Goal: Check status: Check status

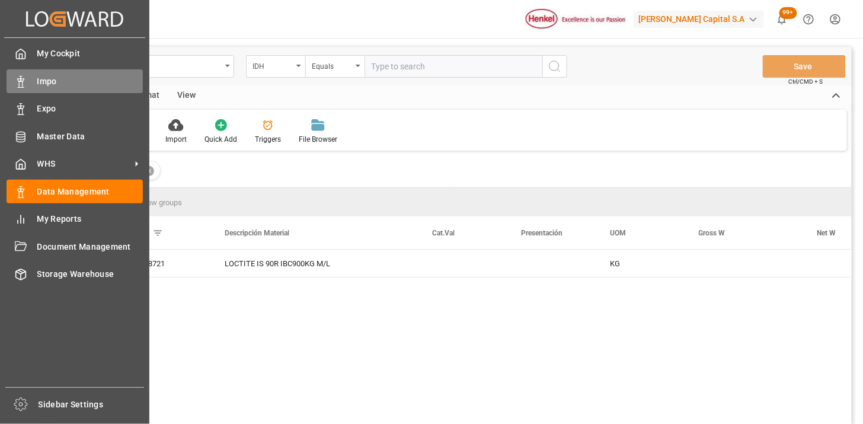
click at [25, 80] on icon at bounding box center [21, 82] width 12 height 12
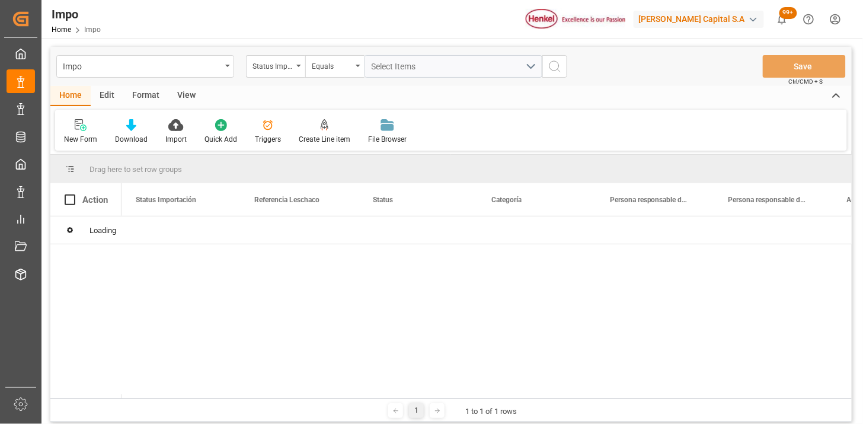
click at [290, 66] on div "Status Importación" at bounding box center [272, 65] width 40 height 14
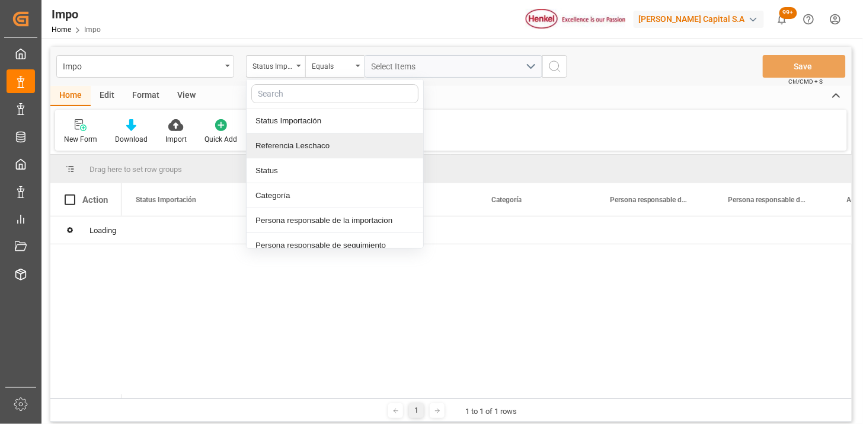
click at [324, 134] on div "Referencia Leschaco" at bounding box center [334, 145] width 177 height 25
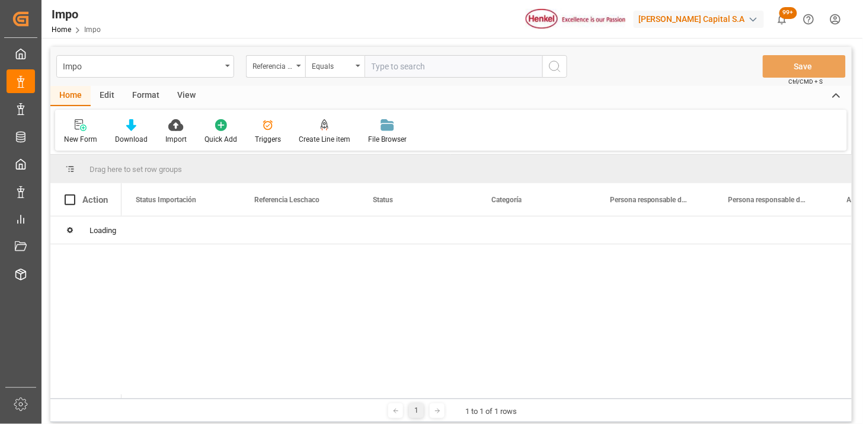
click at [386, 70] on input "text" at bounding box center [453, 66] width 178 height 23
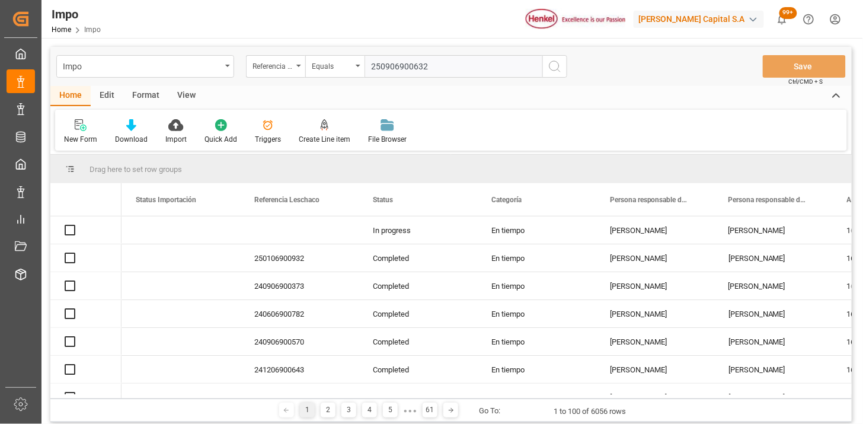
type input "250906900632"
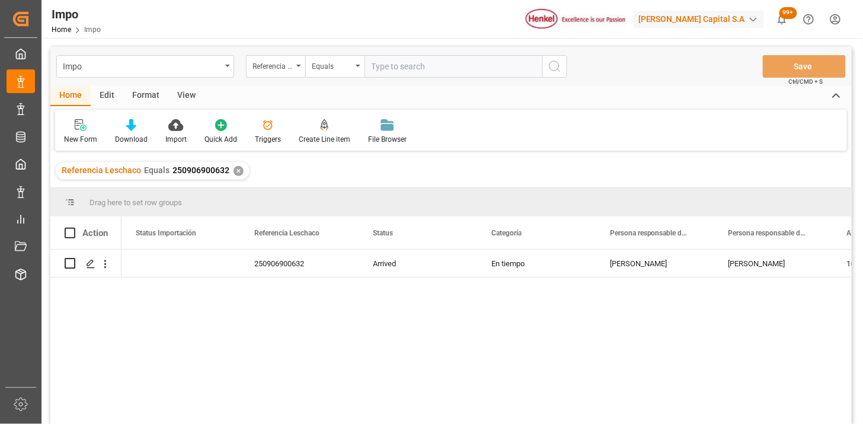
click at [185, 101] on div "View" at bounding box center [186, 96] width 36 height 20
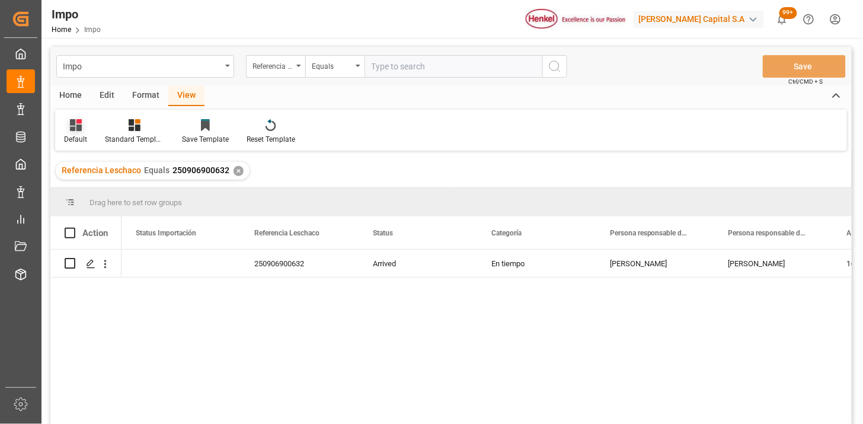
drag, startPoint x: 84, startPoint y: 127, endPoint x: 89, endPoint y: 140, distance: 14.1
click at [84, 128] on div at bounding box center [75, 125] width 23 height 12
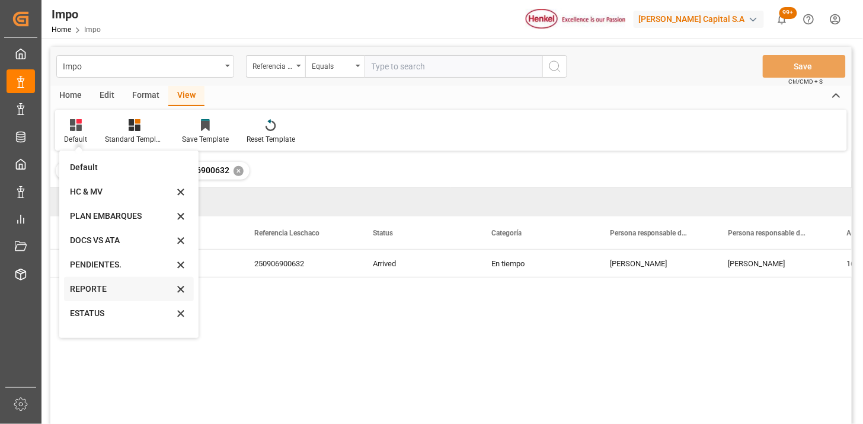
click at [115, 289] on div "REPORTE" at bounding box center [122, 289] width 104 height 12
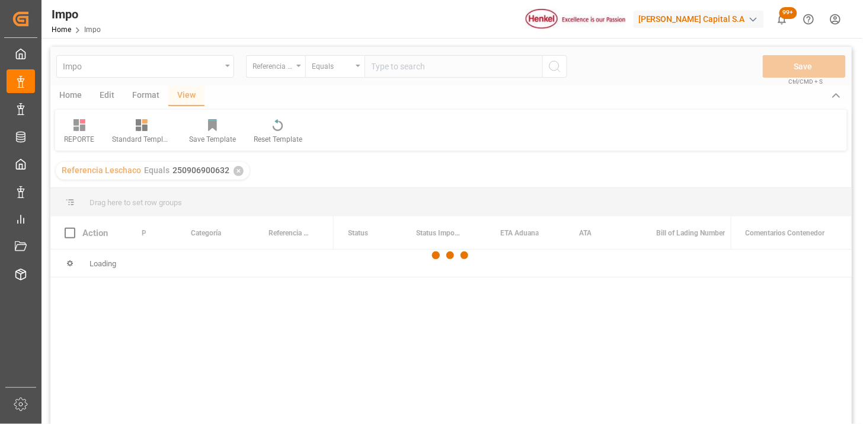
scroll to position [66, 0]
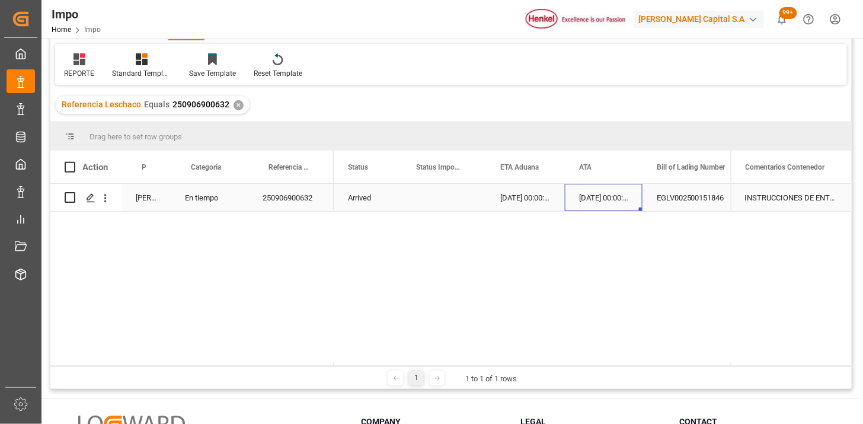
click at [568, 199] on div "30-08-2025 00:00:00" at bounding box center [604, 197] width 78 height 27
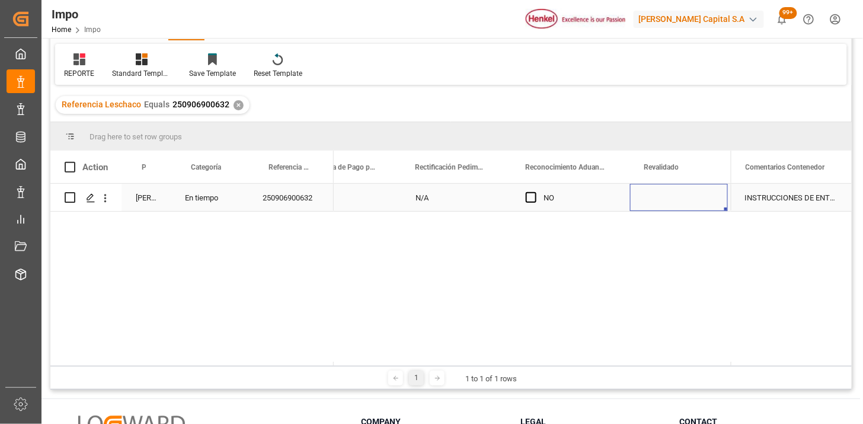
scroll to position [0, 1089]
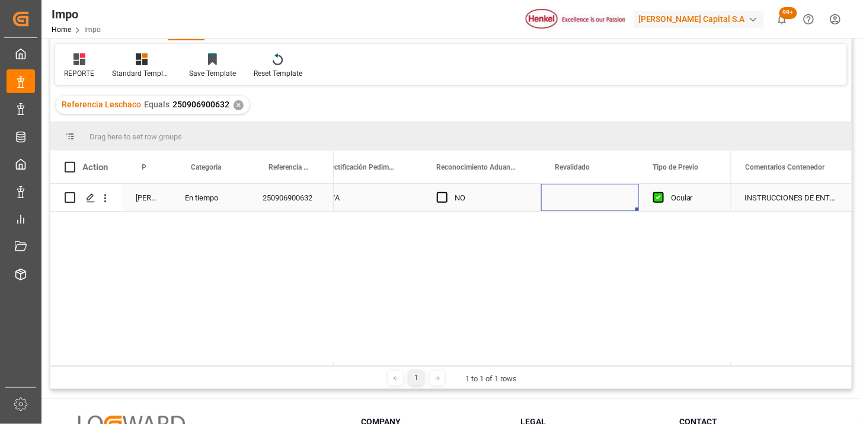
click at [579, 199] on div "Press SPACE to select this row." at bounding box center [590, 197] width 98 height 27
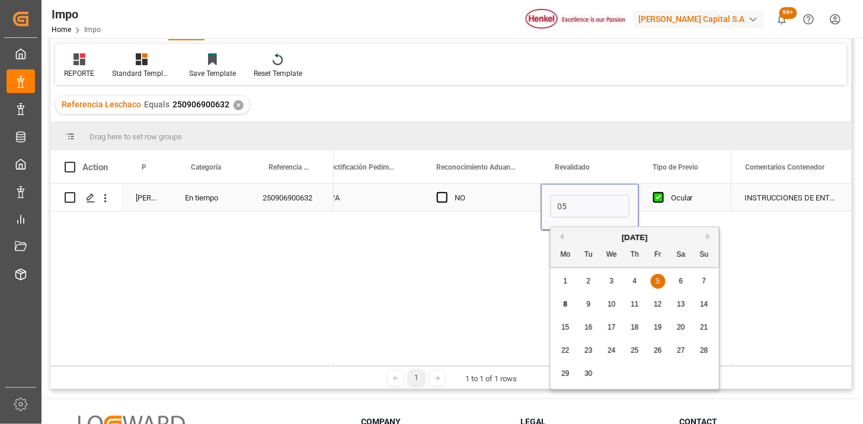
type input "05-09-2025"
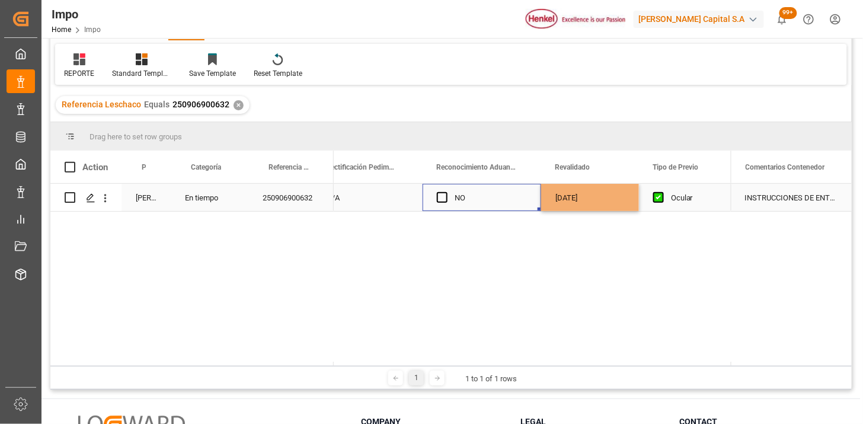
click at [512, 194] on div "NO" at bounding box center [490, 197] width 72 height 27
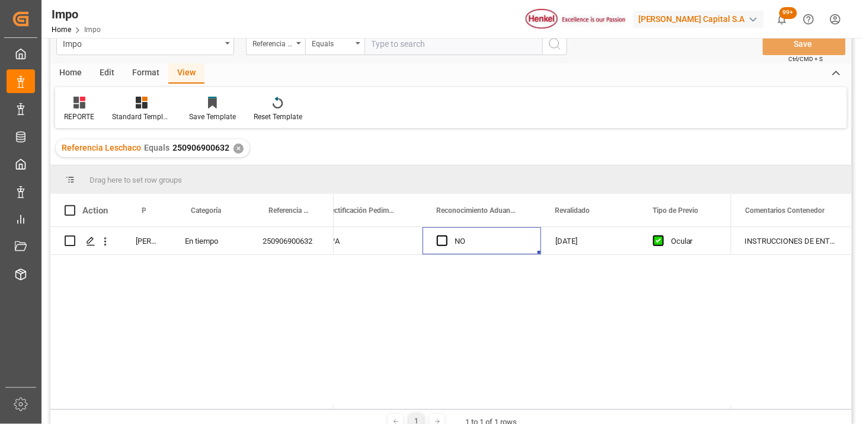
scroll to position [0, 0]
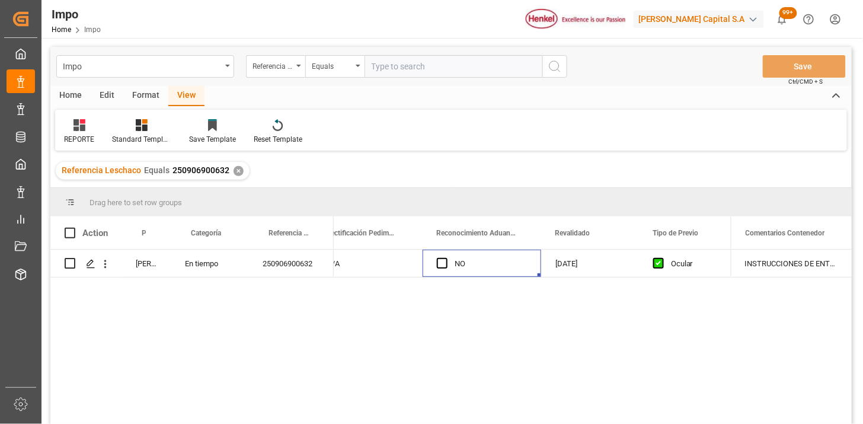
click at [421, 79] on div "Impo Referencia Leschaco Equals Save Ctrl/CMD + S" at bounding box center [450, 66] width 801 height 39
drag, startPoint x: 427, startPoint y: 66, endPoint x: 438, endPoint y: 68, distance: 12.0
click at [427, 66] on input "text" at bounding box center [453, 66] width 178 height 23
paste input "250906900711"
type input "250906900711"
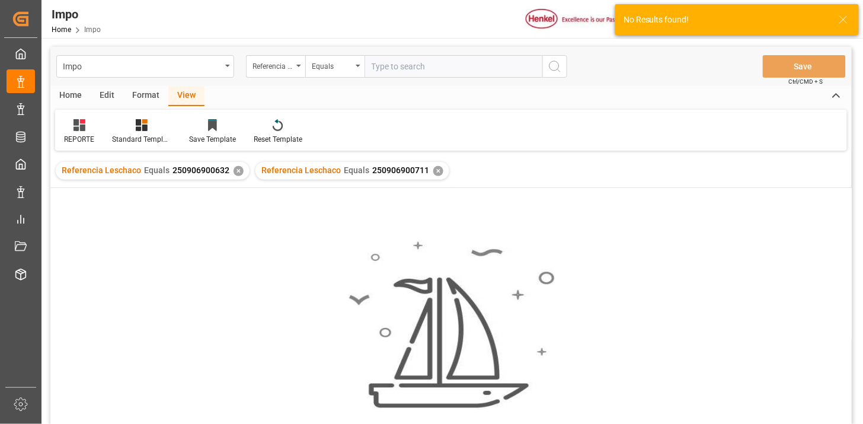
click at [235, 174] on div "✕" at bounding box center [238, 171] width 10 height 10
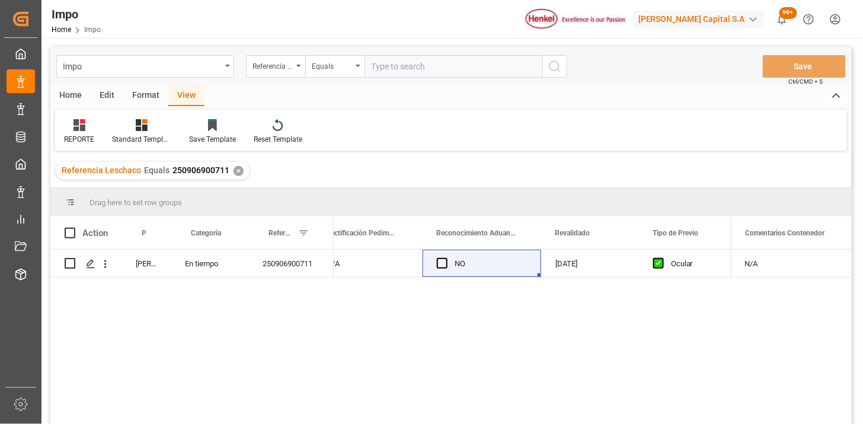
click at [573, 280] on div "N/A NO 05-09-2025 Ocular No" at bounding box center [532, 340] width 397 height 182
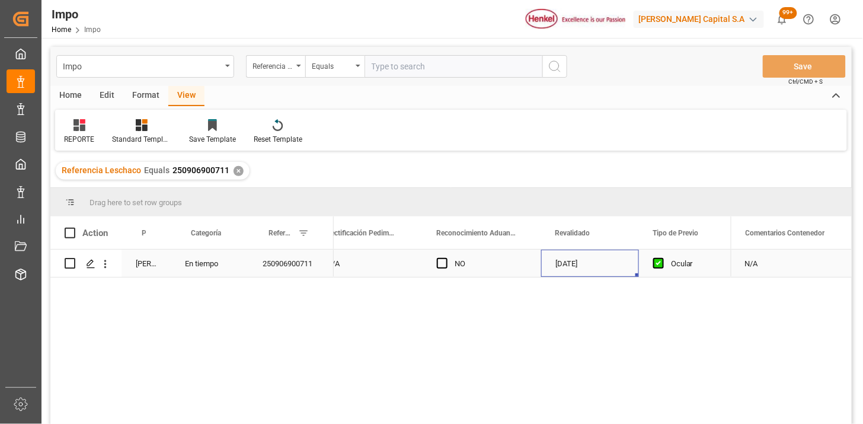
click at [579, 267] on div "05-09-2025" at bounding box center [590, 262] width 98 height 27
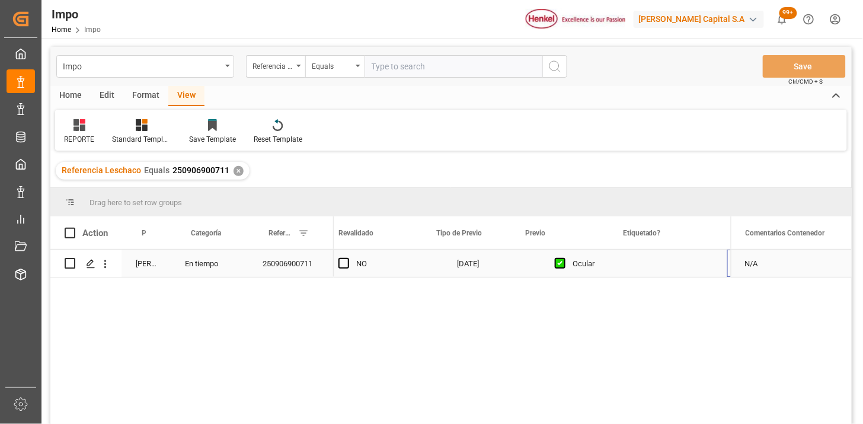
scroll to position [0, 1306]
click at [554, 269] on div "Press SPACE to select this row." at bounding box center [560, 262] width 98 height 27
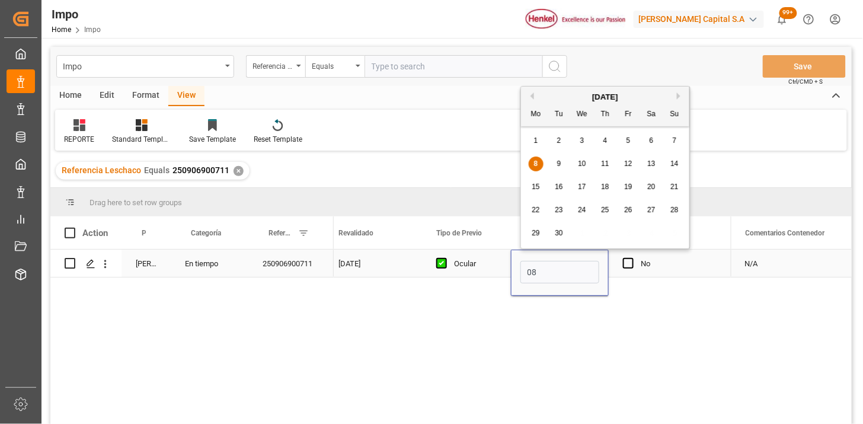
type input "08-09-2025"
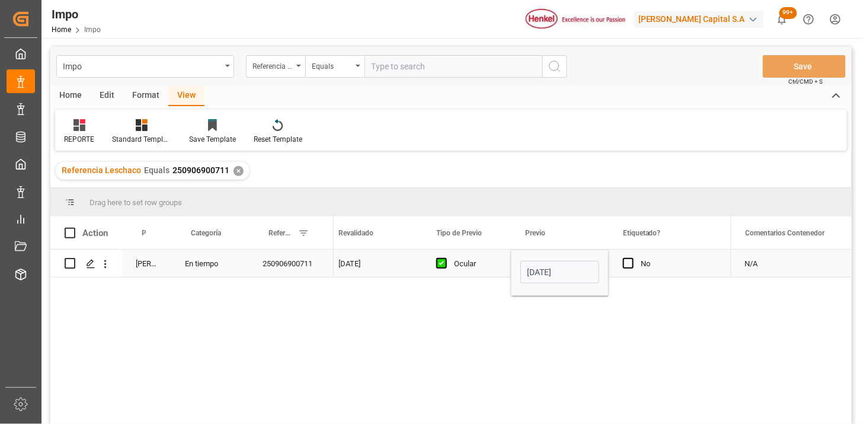
click at [488, 264] on div "Ocular" at bounding box center [475, 263] width 43 height 27
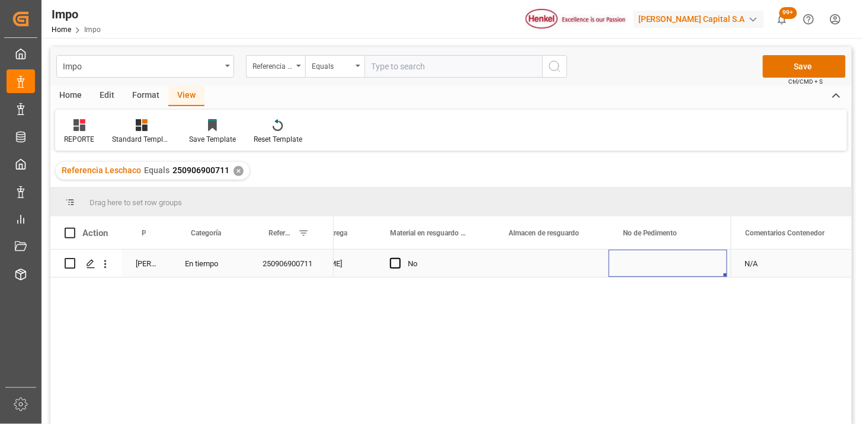
scroll to position [0, 577]
click at [658, 263] on div "Press SPACE to select this row." at bounding box center [668, 262] width 119 height 27
drag, startPoint x: 461, startPoint y: 65, endPoint x: 477, endPoint y: 68, distance: 16.3
click at [461, 64] on input "text" at bounding box center [453, 66] width 178 height 23
paste input "250915080086"
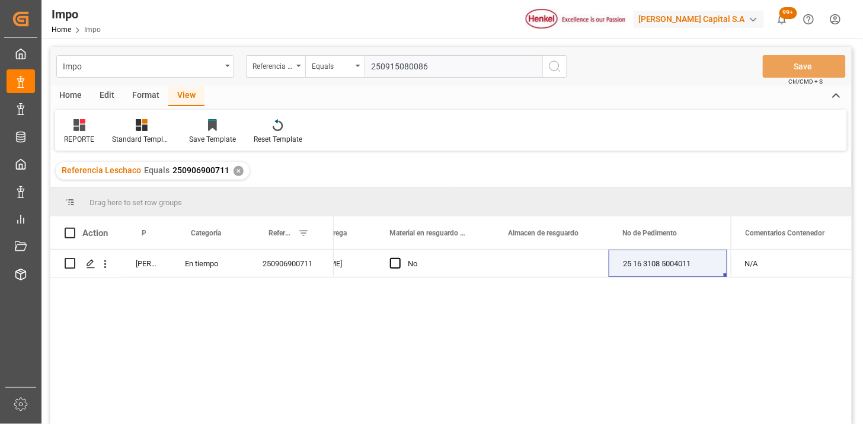
type input "250915080086"
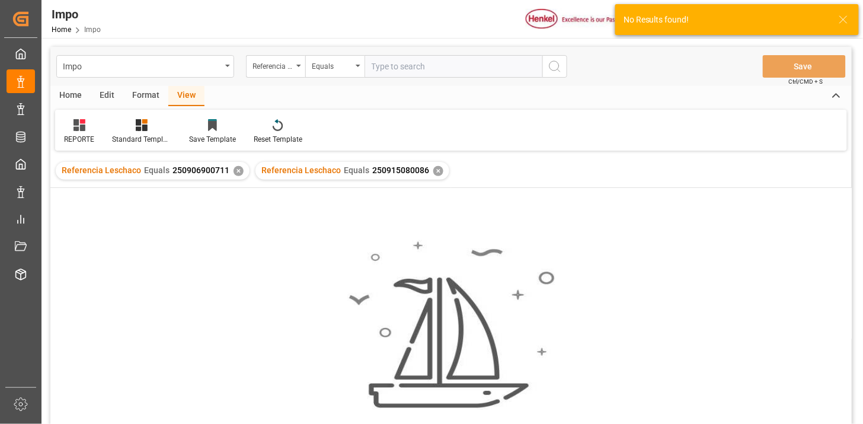
click at [236, 174] on div "✕" at bounding box center [238, 171] width 10 height 10
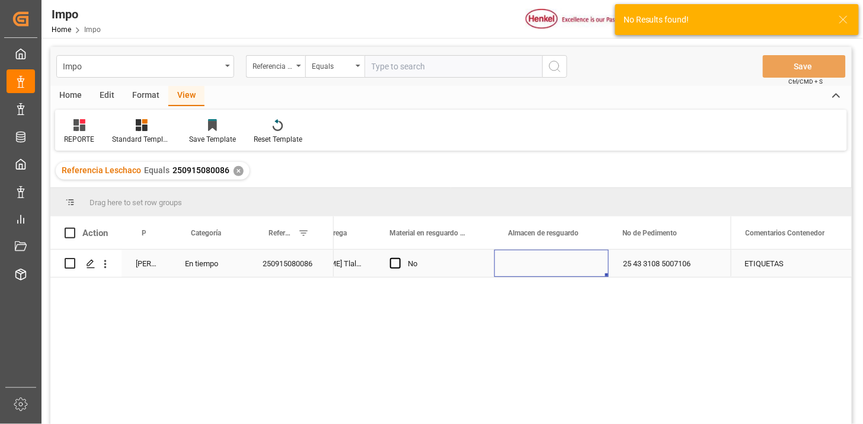
click at [518, 268] on div "Press SPACE to select this row." at bounding box center [551, 262] width 114 height 27
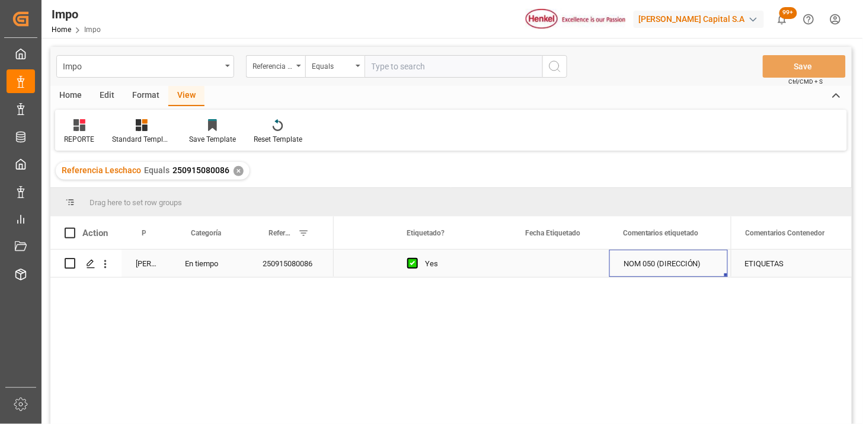
scroll to position [0, 1620]
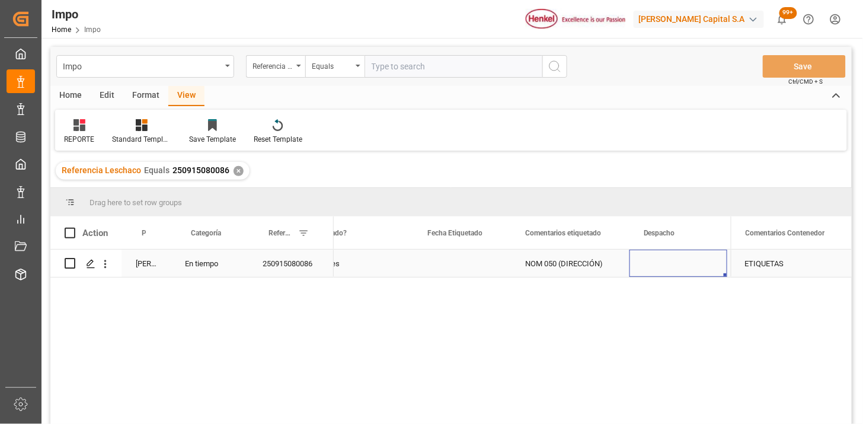
click at [473, 262] on div "Press SPACE to select this row." at bounding box center [462, 262] width 98 height 27
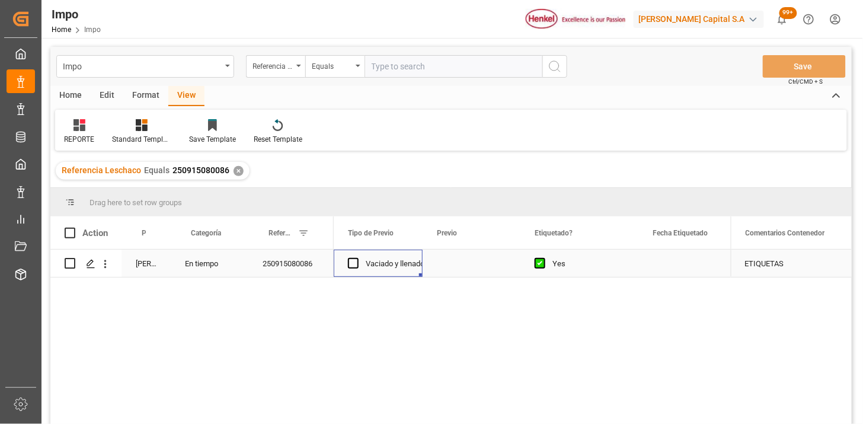
scroll to position [0, 0]
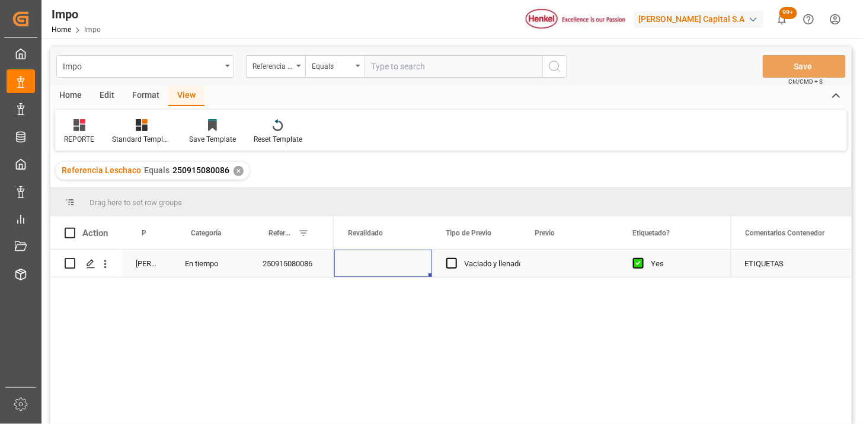
click at [386, 264] on div "Press SPACE to select this row." at bounding box center [383, 262] width 98 height 27
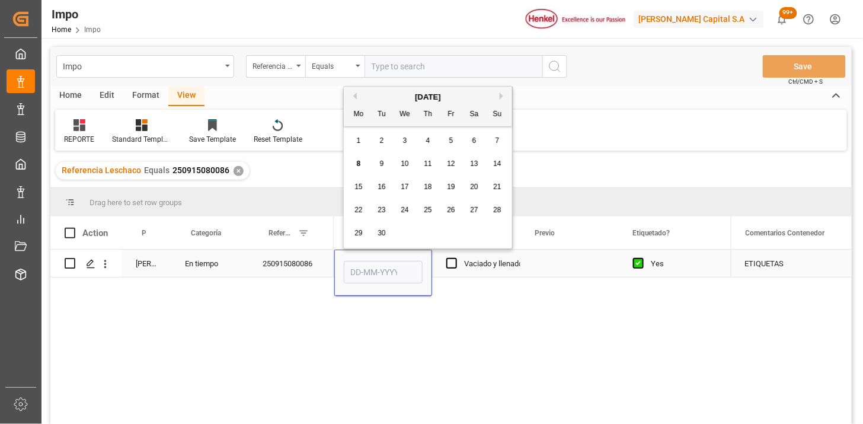
type input "8"
type input "08-09-2025"
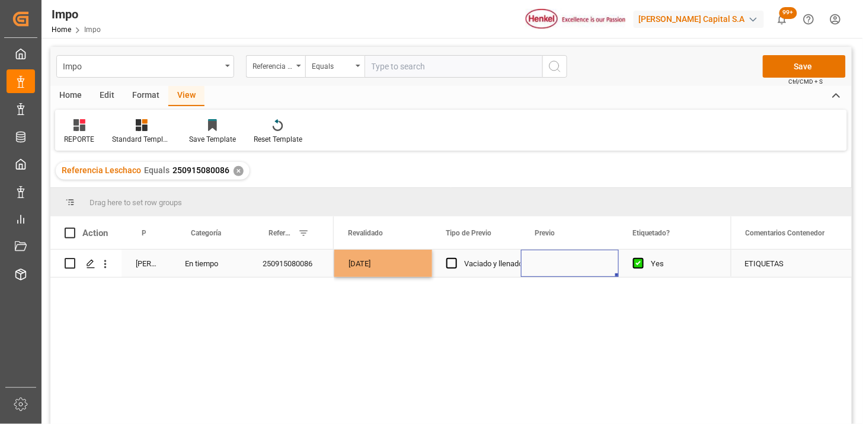
click at [565, 260] on div "Press SPACE to select this row." at bounding box center [570, 262] width 98 height 27
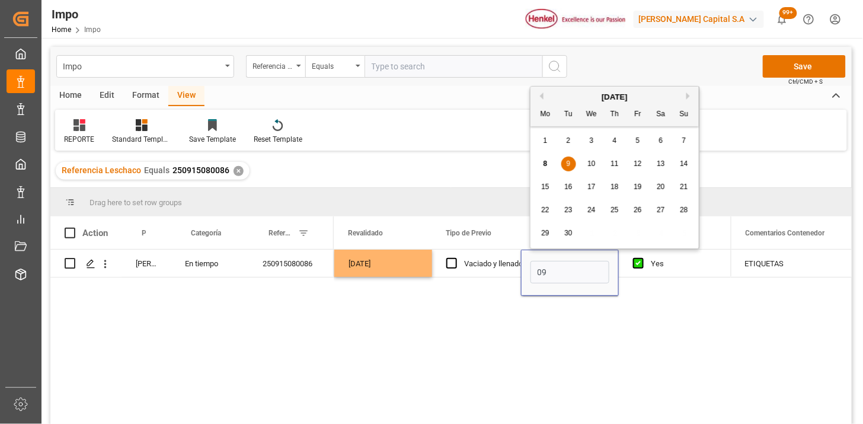
type input "09-09-2025"
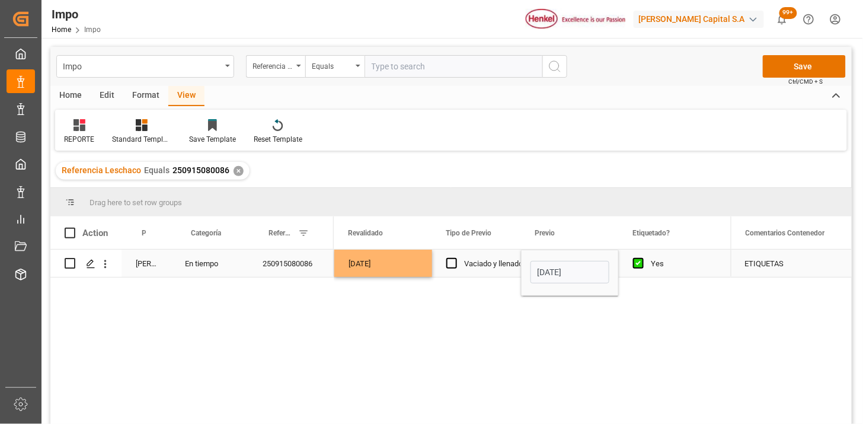
click at [505, 268] on div "Vaciado y llenado" at bounding box center [493, 263] width 59 height 27
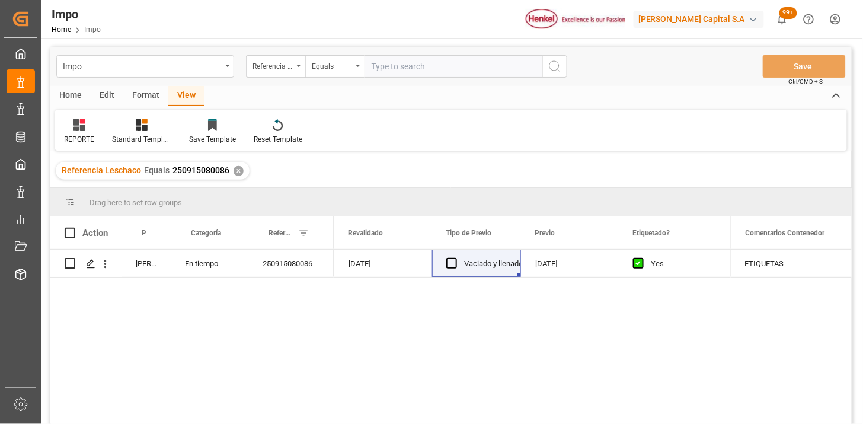
drag, startPoint x: 444, startPoint y: 58, endPoint x: 475, endPoint y: 71, distance: 32.9
click at [444, 59] on input "text" at bounding box center [453, 66] width 178 height 23
paste input "250915080058"
type input "250915080058"
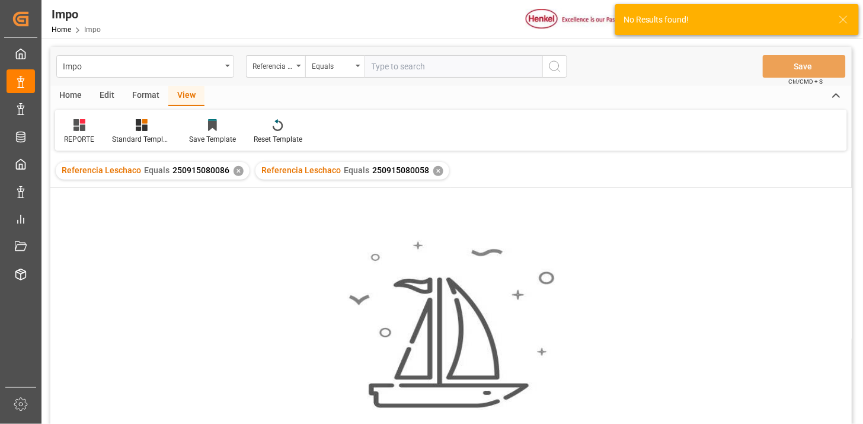
click at [233, 168] on div "✕" at bounding box center [238, 171] width 10 height 10
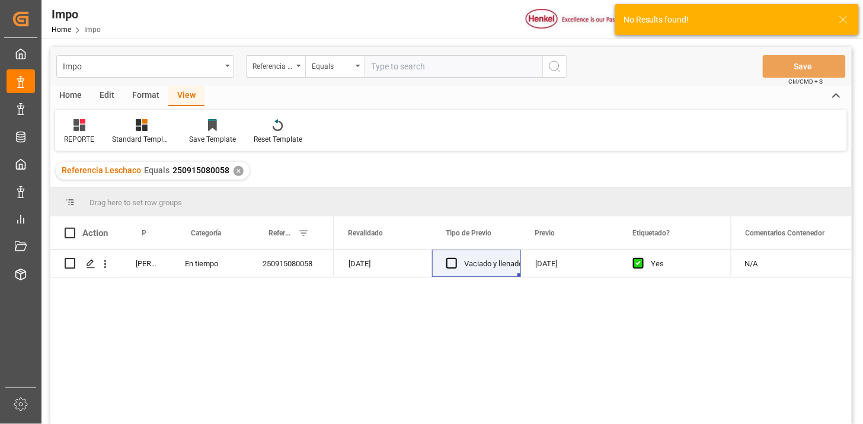
click at [542, 261] on div "04-09-2025" at bounding box center [570, 262] width 98 height 27
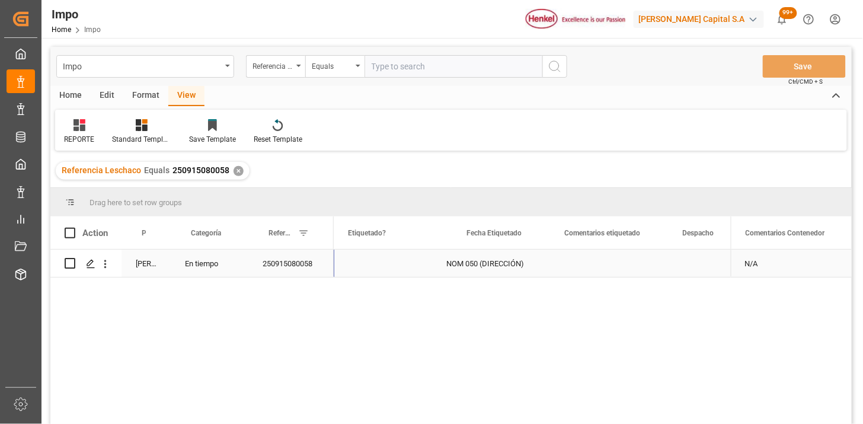
scroll to position [0, 1580]
click at [493, 264] on div "Press SPACE to select this row." at bounding box center [502, 262] width 98 height 27
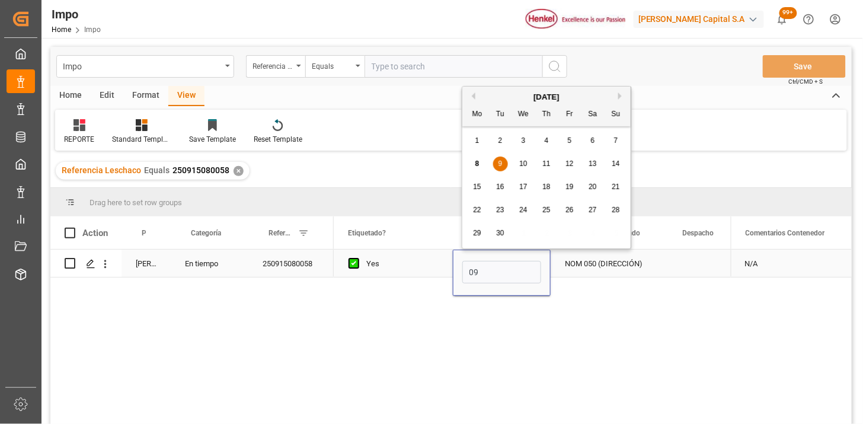
type input "09-09-2025"
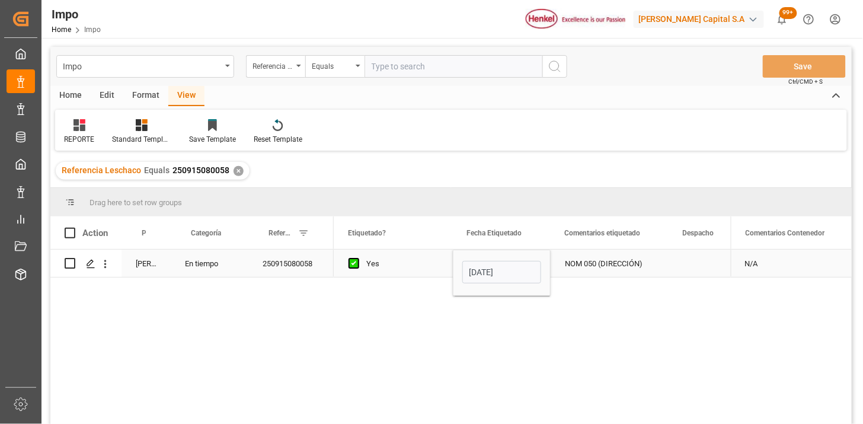
click at [398, 267] on div "Yes" at bounding box center [402, 263] width 72 height 27
click at [406, 78] on div "Impo Referencia Leschaco Equals Save Ctrl/CMD + S" at bounding box center [450, 66] width 801 height 39
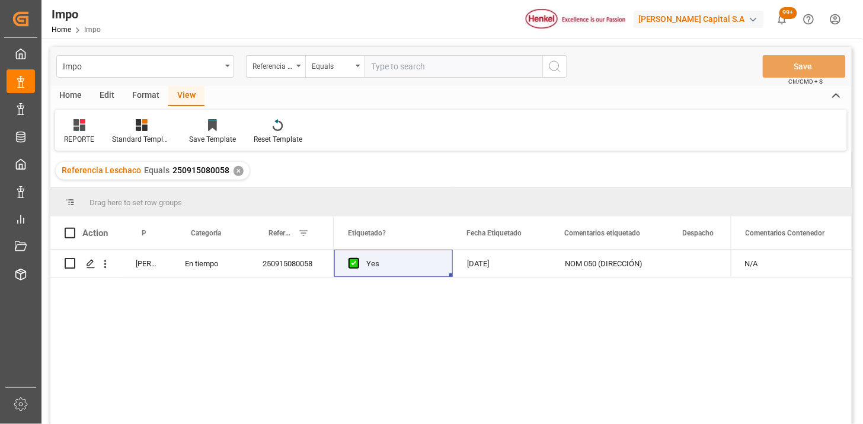
click at [418, 63] on input "text" at bounding box center [453, 66] width 178 height 23
paste input "250915080122"
type input "250915080122"
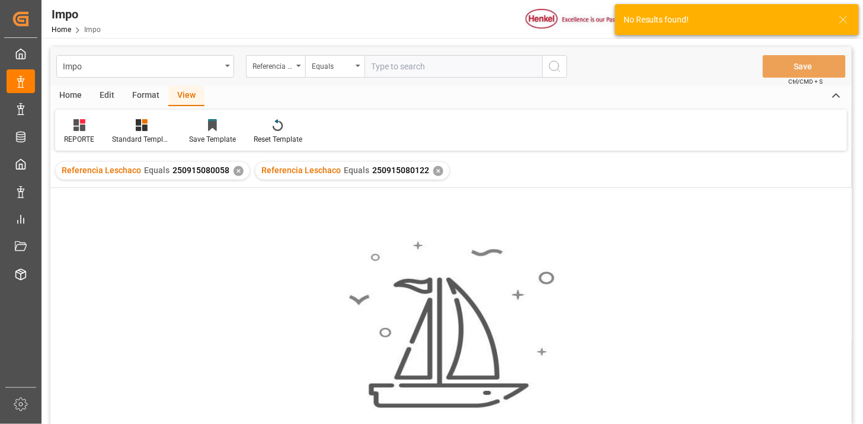
click at [239, 170] on div "✕" at bounding box center [238, 171] width 10 height 10
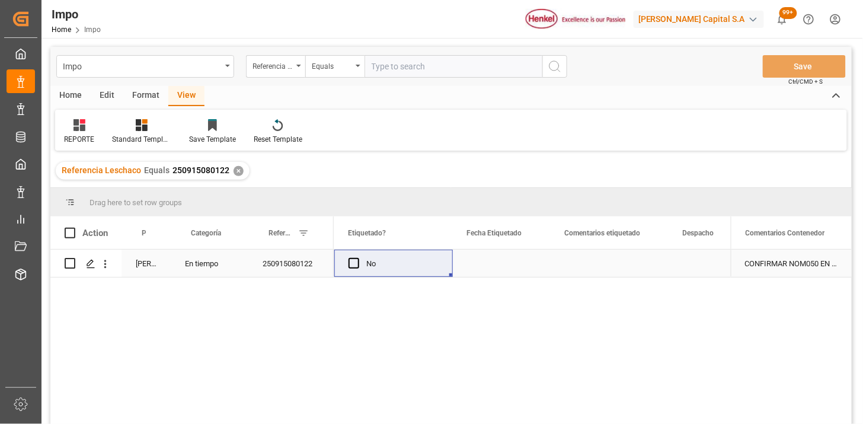
click at [620, 270] on div "Press SPACE to select this row." at bounding box center [609, 262] width 119 height 27
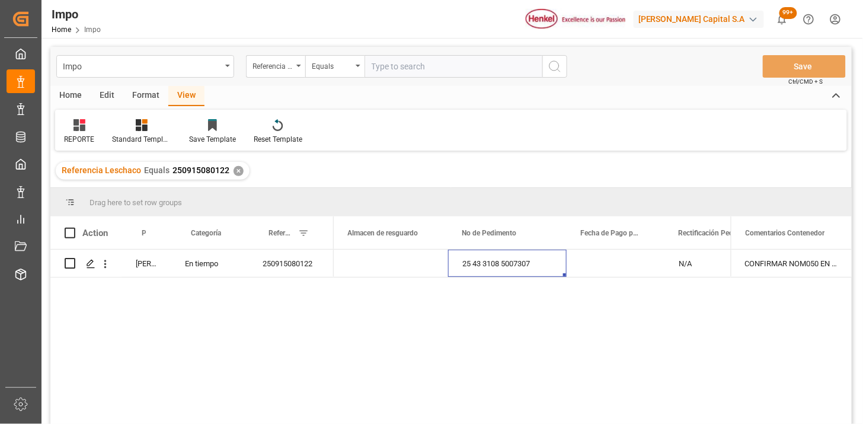
drag, startPoint x: 394, startPoint y: 67, endPoint x: 461, endPoint y: 78, distance: 67.8
click at [399, 67] on input "text" at bounding box center [453, 66] width 178 height 23
paste input "251015080007"
type input "251015080007"
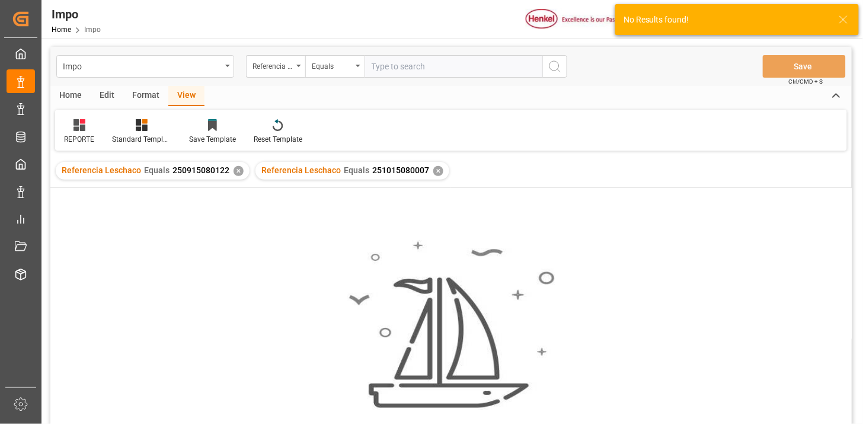
click at [238, 172] on div "✕" at bounding box center [238, 171] width 10 height 10
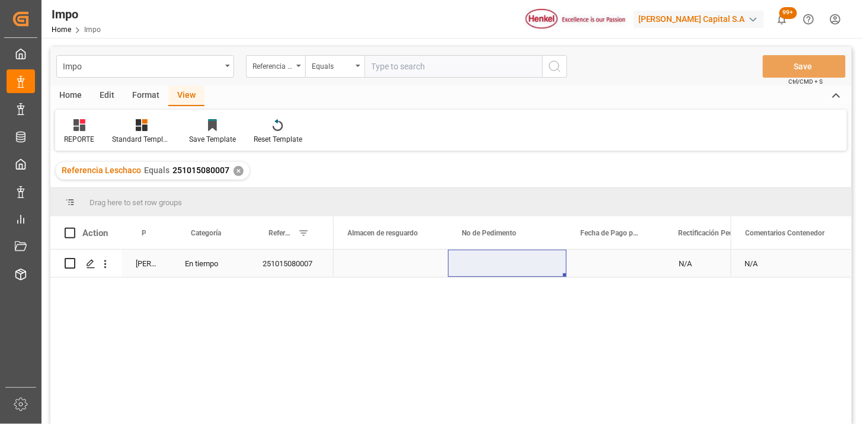
click at [520, 260] on div "Press SPACE to select this row." at bounding box center [507, 262] width 119 height 27
click at [476, 62] on input "text" at bounding box center [453, 66] width 178 height 23
paste input "250906900508"
type input "250906900508"
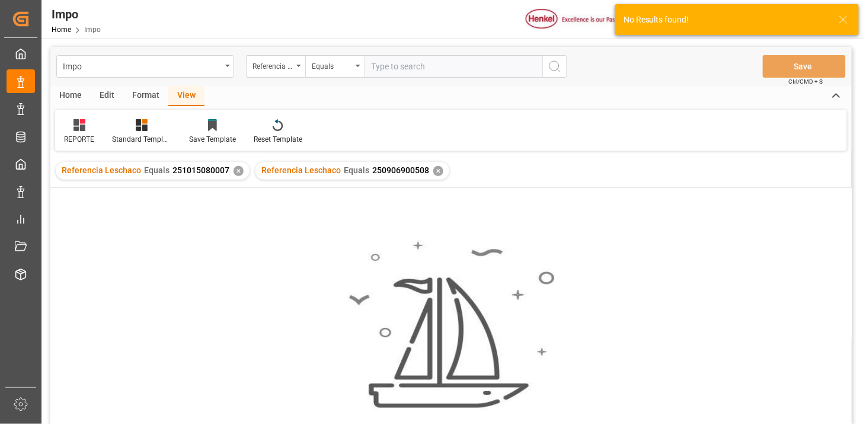
click at [235, 172] on div "✕" at bounding box center [238, 171] width 10 height 10
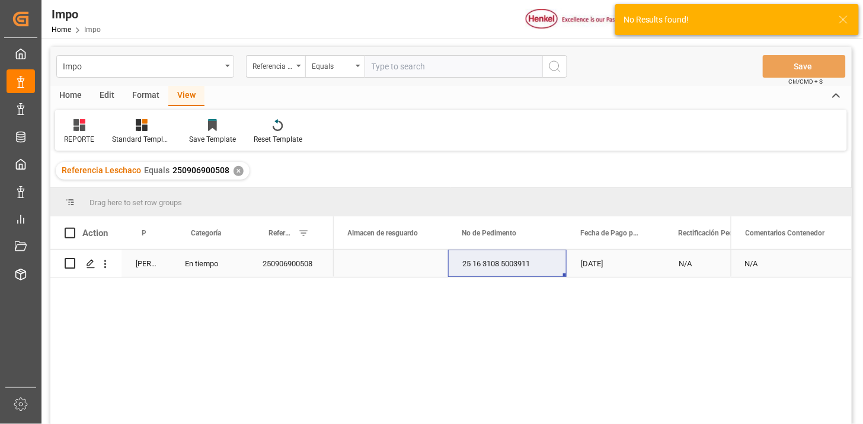
scroll to position [66, 0]
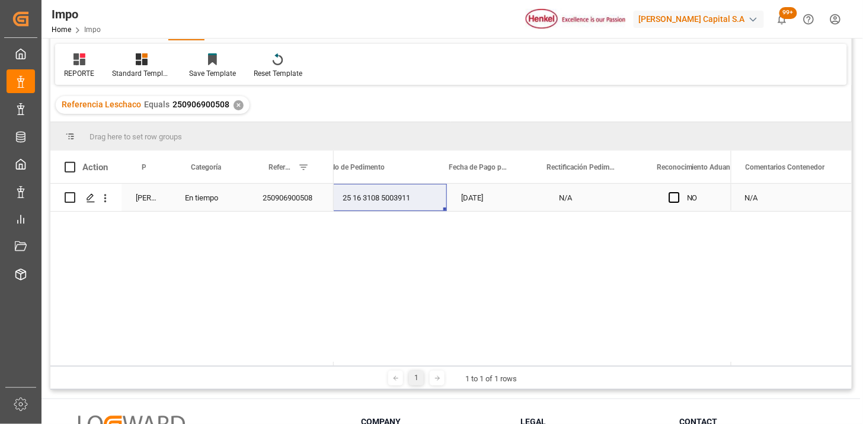
scroll to position [0, 869]
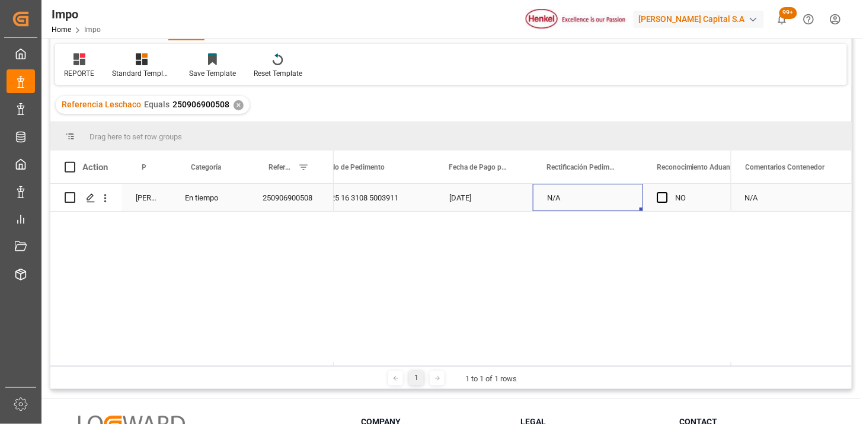
click at [548, 203] on div "N/A" at bounding box center [588, 197] width 110 height 27
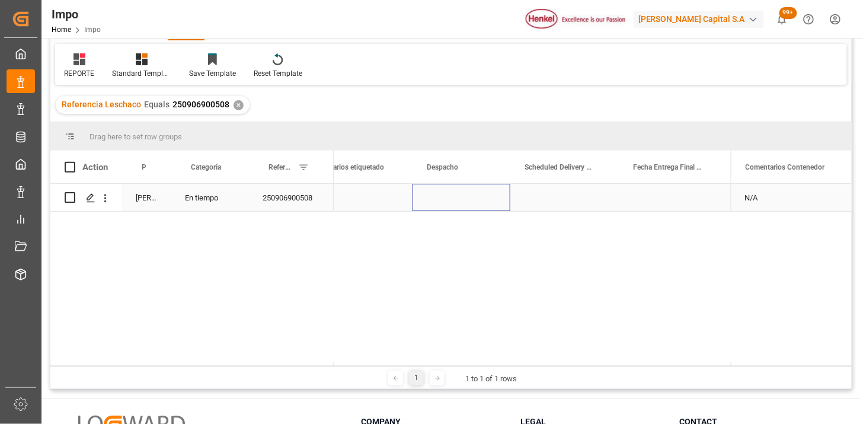
click at [429, 197] on div "Press SPACE to select this row." at bounding box center [461, 197] width 98 height 27
drag, startPoint x: 429, startPoint y: 197, endPoint x: 438, endPoint y: 197, distance: 9.5
click at [429, 197] on div "Press SPACE to select this row." at bounding box center [461, 197] width 98 height 27
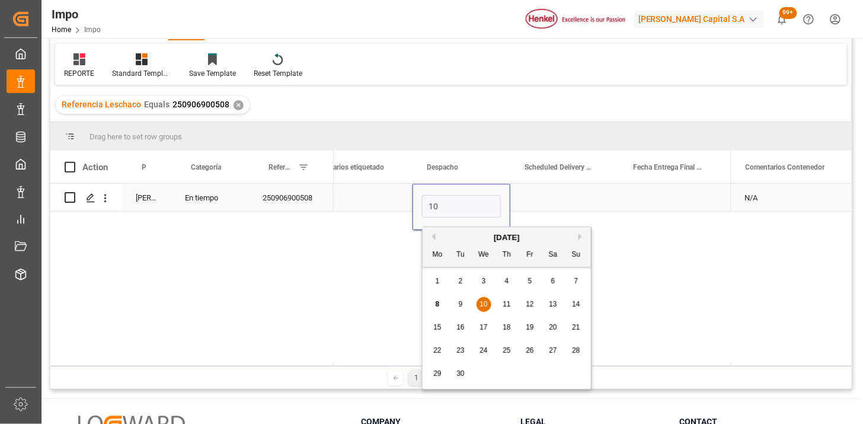
type input "10-09-2025"
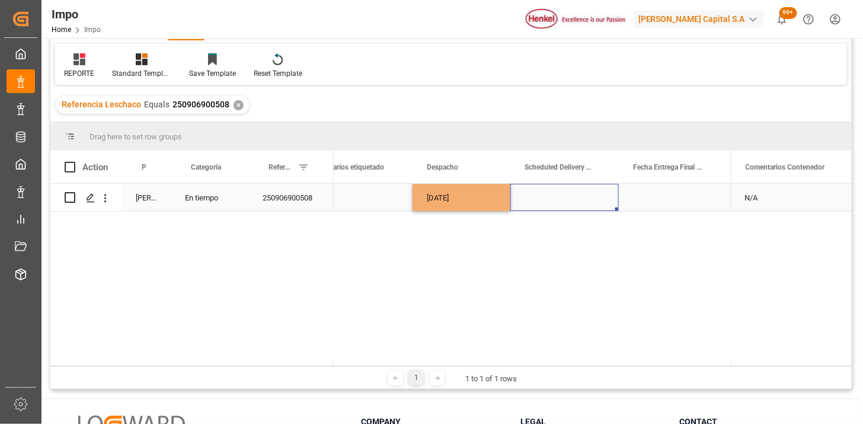
click at [514, 201] on div "Press SPACE to select this row." at bounding box center [564, 197] width 108 height 27
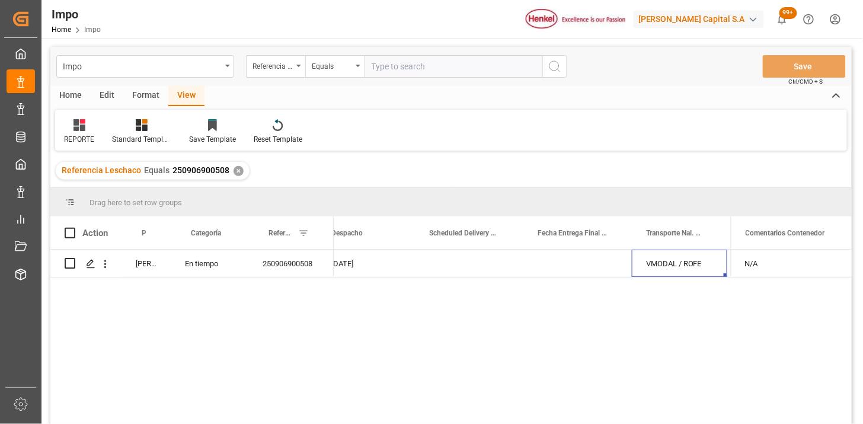
click at [425, 63] on input "text" at bounding box center [453, 66] width 178 height 23
paste input "250906900509"
type input "250906900509"
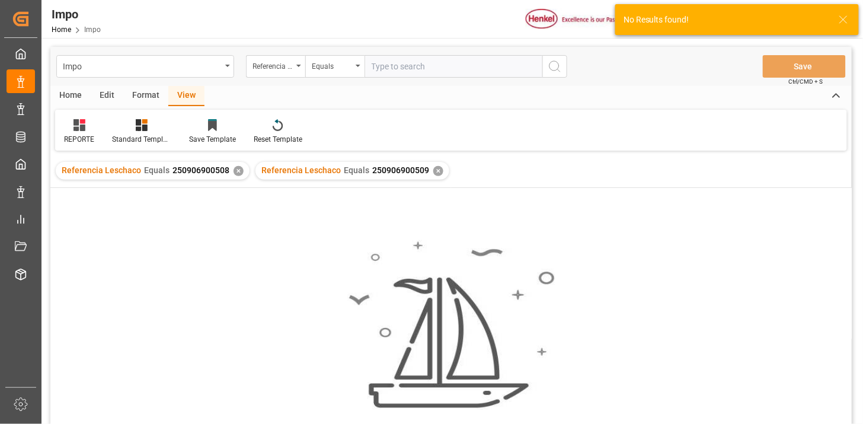
drag, startPoint x: 236, startPoint y: 171, endPoint x: 245, endPoint y: 175, distance: 9.8
click at [238, 172] on div "✕" at bounding box center [238, 171] width 10 height 10
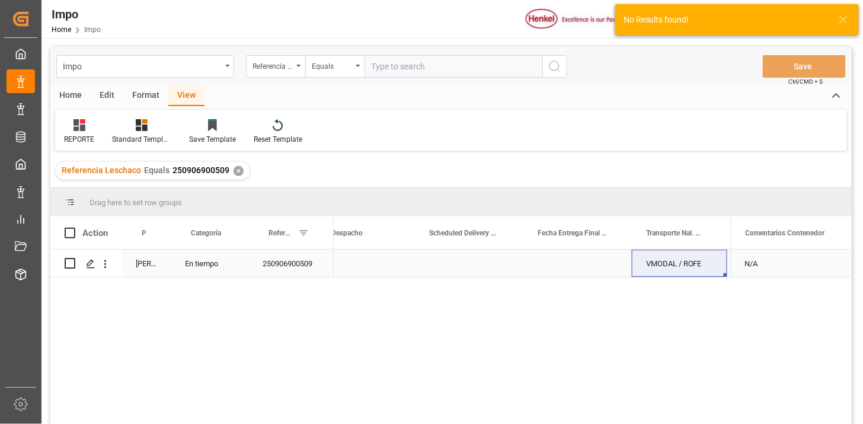
click at [353, 259] on div "Press SPACE to select this row." at bounding box center [366, 262] width 98 height 27
click at [353, 258] on div "Press SPACE to select this row." at bounding box center [366, 262] width 98 height 27
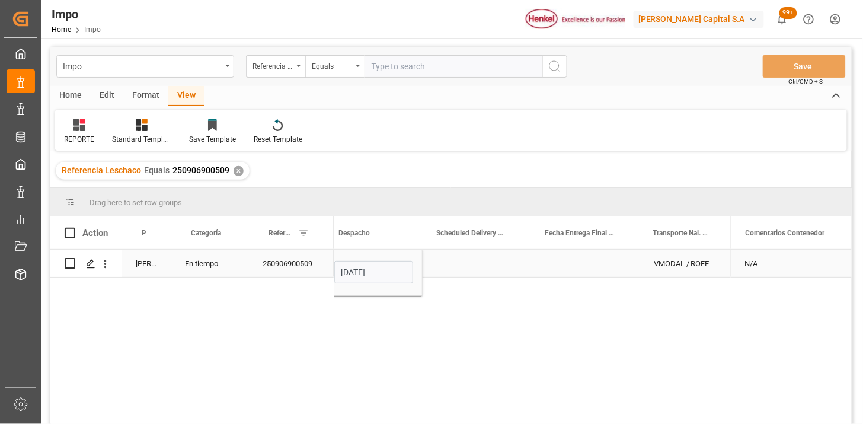
click at [374, 275] on input "19-09-2025" at bounding box center [373, 272] width 79 height 23
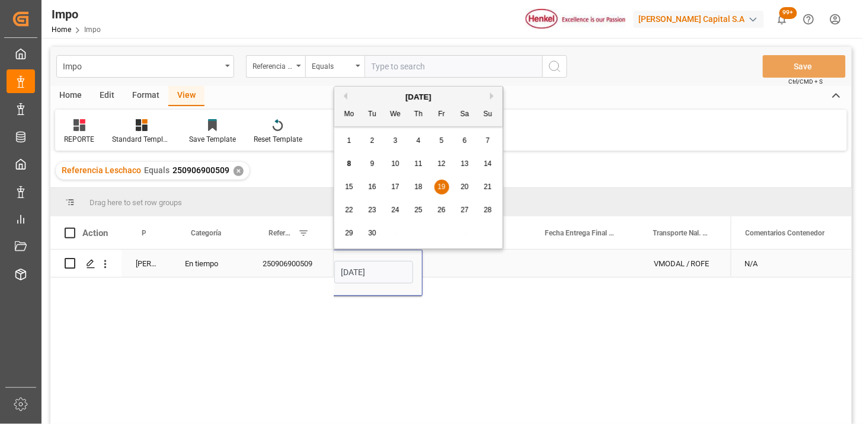
click at [374, 275] on input "19-09-2025" at bounding box center [373, 272] width 79 height 23
type input "10-09-2025"
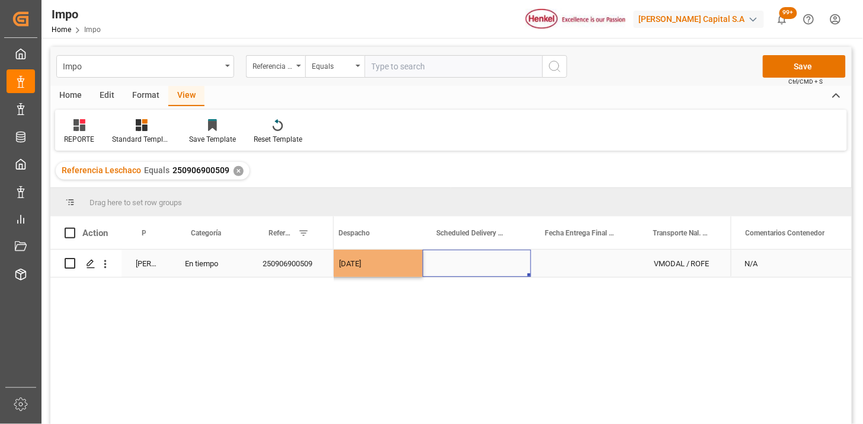
click at [452, 265] on div "Press SPACE to select this row." at bounding box center [476, 262] width 108 height 27
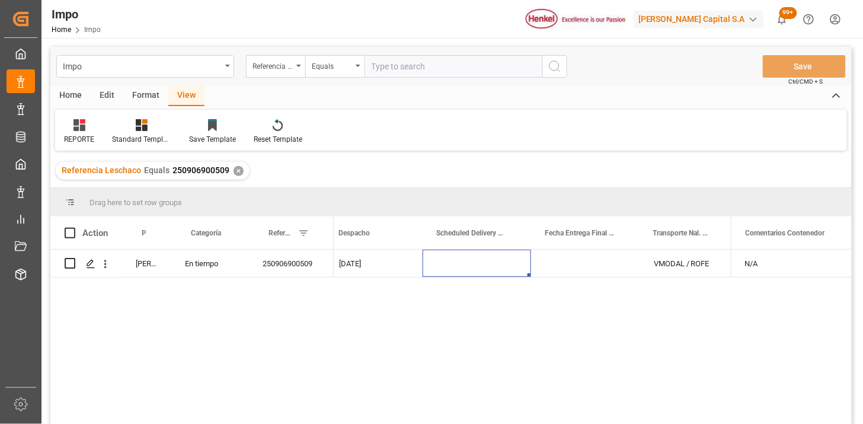
drag, startPoint x: 456, startPoint y: 63, endPoint x: 464, endPoint y: 68, distance: 9.0
click at [456, 63] on input "text" at bounding box center [453, 66] width 178 height 23
paste input "250906900510"
type input "250906900510"
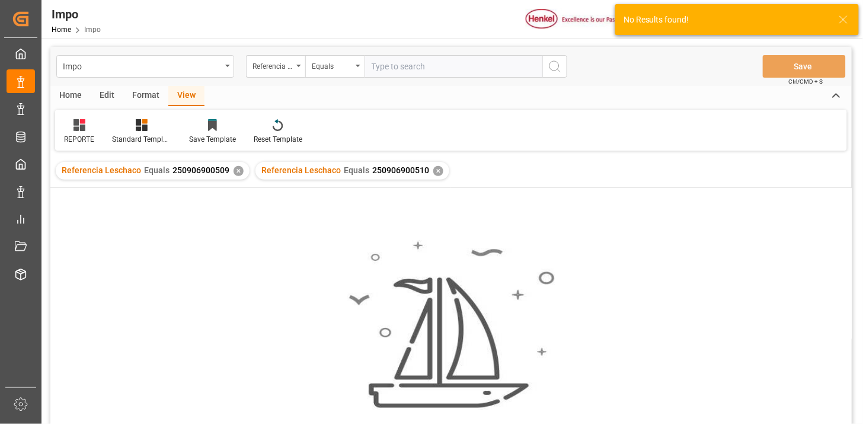
click at [235, 173] on div "✕" at bounding box center [238, 171] width 10 height 10
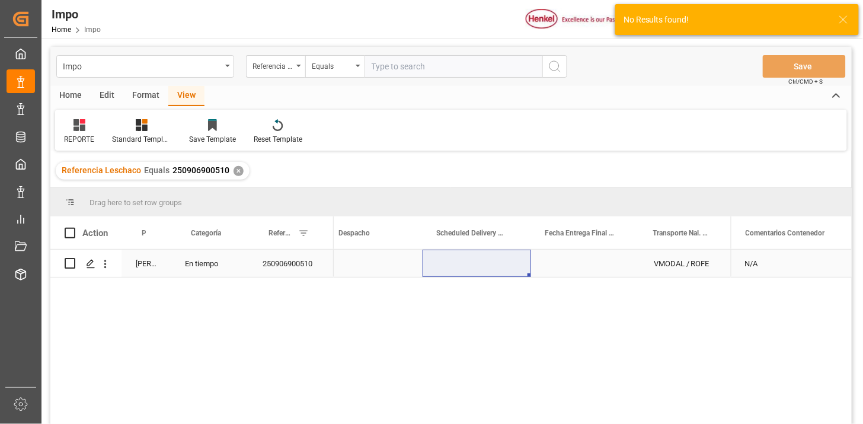
click at [366, 260] on div "Press SPACE to select this row." at bounding box center [374, 262] width 98 height 27
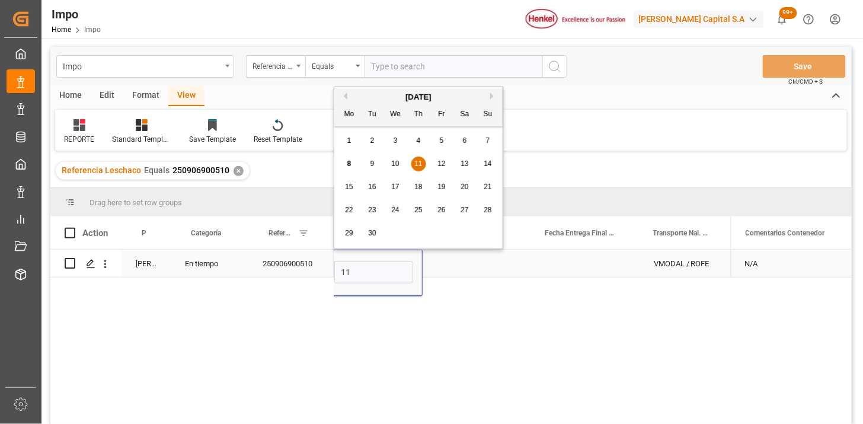
type input "11-09-2025"
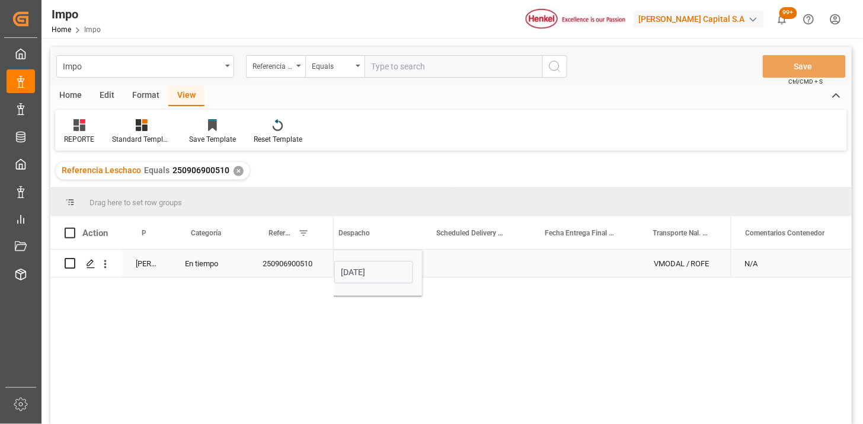
click at [455, 265] on div "Press SPACE to select this row." at bounding box center [476, 262] width 108 height 27
click at [393, 268] on div "11-09-2025" at bounding box center [374, 262] width 98 height 27
click at [481, 64] on input "text" at bounding box center [453, 66] width 178 height 23
paste input "250906900511"
type input "250906900511"
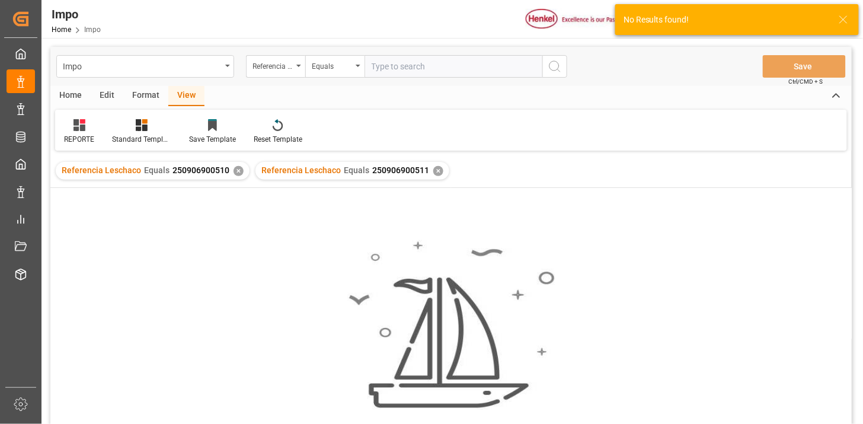
click at [236, 168] on div "✕" at bounding box center [238, 171] width 10 height 10
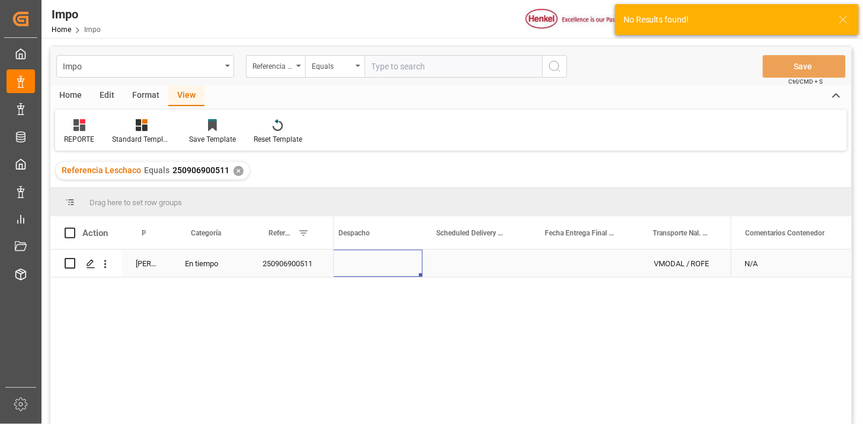
click at [376, 265] on div "Press SPACE to select this row." at bounding box center [374, 262] width 98 height 27
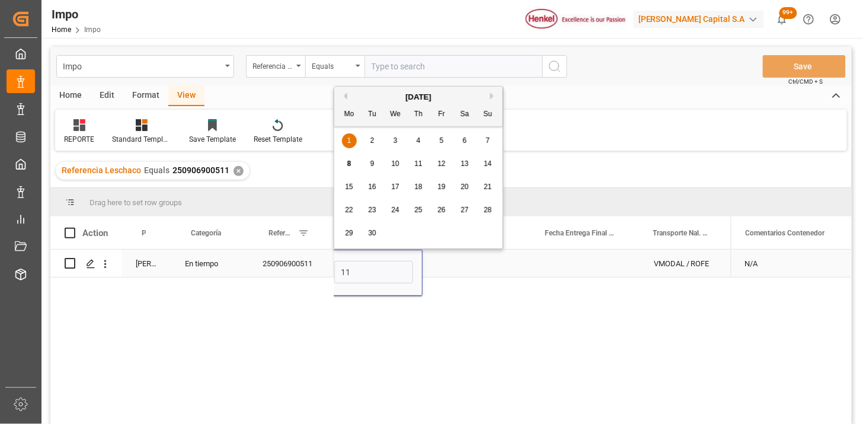
type input "11-09-2025"
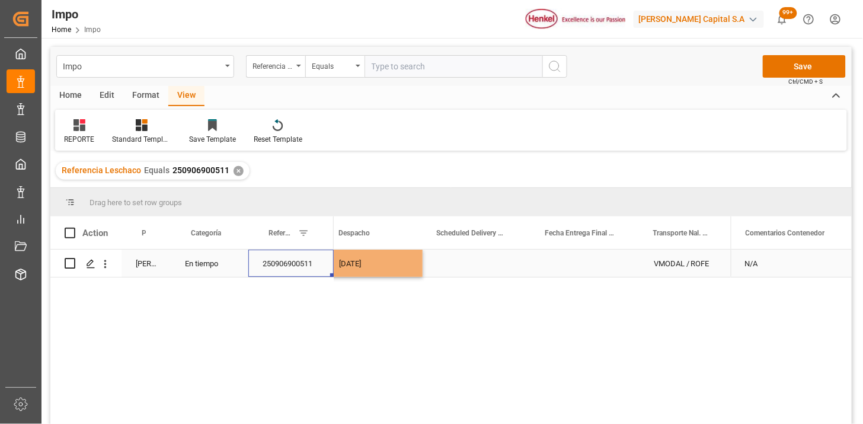
click at [322, 267] on div "250906900511" at bounding box center [290, 262] width 85 height 27
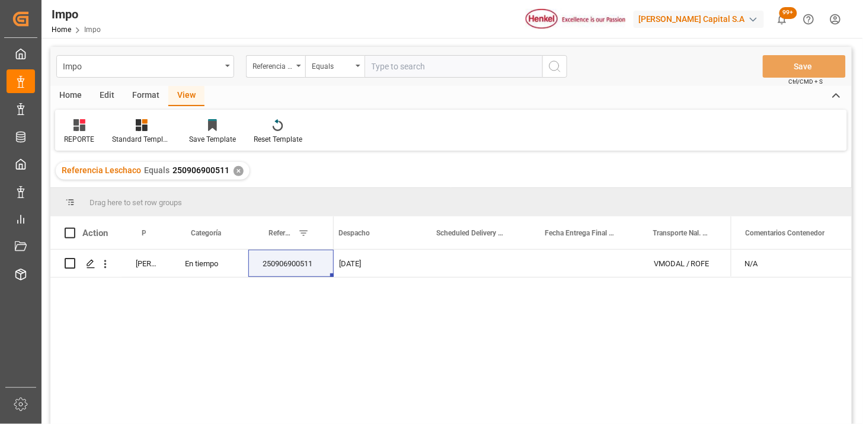
drag, startPoint x: 405, startPoint y: 72, endPoint x: 469, endPoint y: 84, distance: 65.7
click at [408, 71] on input "text" at bounding box center [453, 66] width 178 height 23
paste input "250915080125"
type input "250915080125"
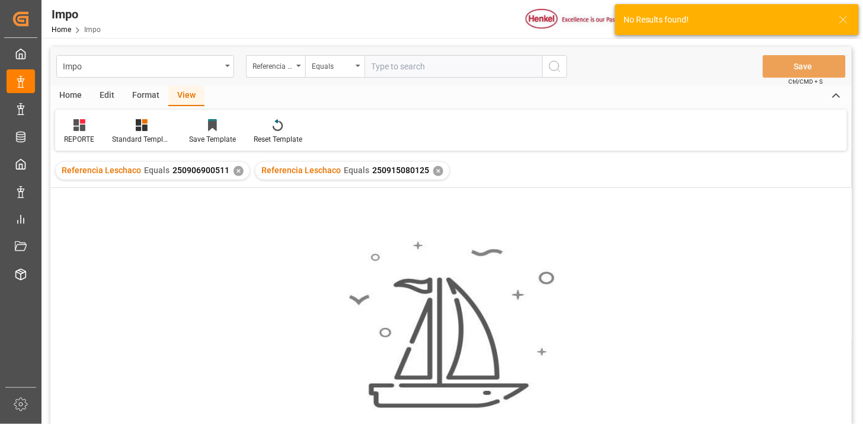
click at [233, 171] on div "✕" at bounding box center [238, 171] width 10 height 10
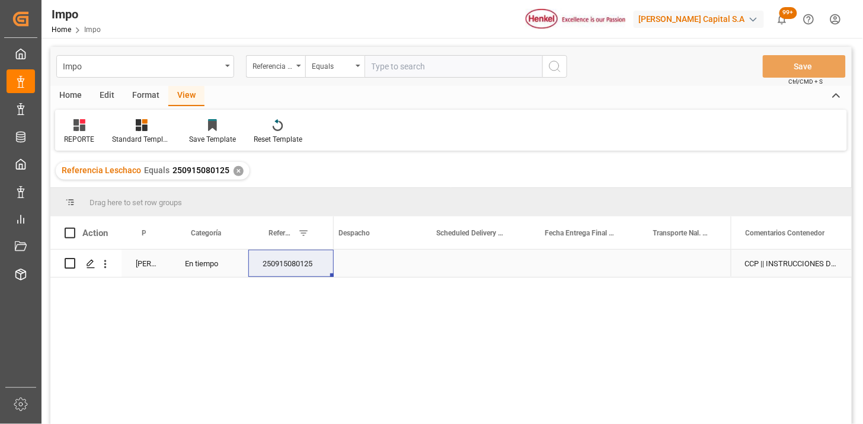
click at [785, 265] on div "CCP || INSTRUCCIONES DE ENTREGA" at bounding box center [791, 262] width 121 height 27
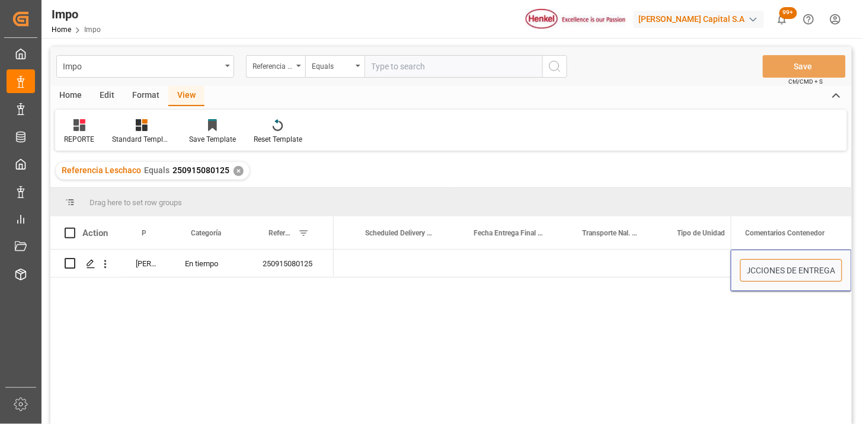
scroll to position [0, 2019]
drag, startPoint x: 768, startPoint y: 268, endPoint x: 865, endPoint y: 281, distance: 97.4
click at [862, 281] on html "Created by potrace 1.15, written by Peter Selinger 2001-2017 Created by potrace…" at bounding box center [431, 212] width 863 height 424
type input "CCP || NA"
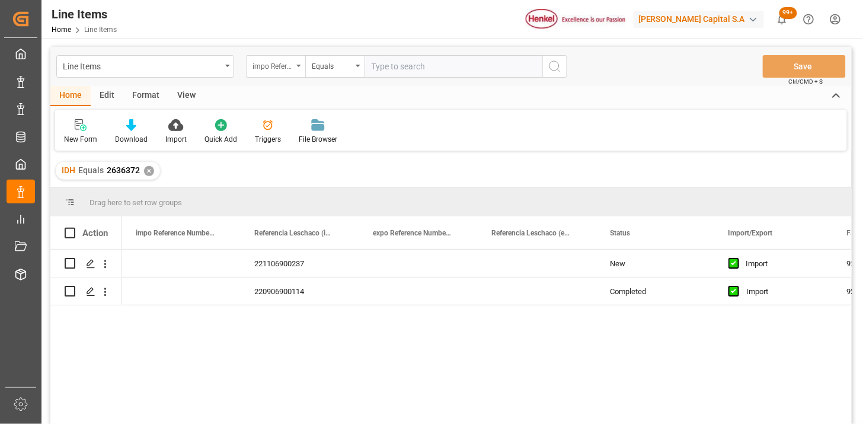
click at [278, 67] on div "impo Reference Number WF" at bounding box center [272, 65] width 40 height 14
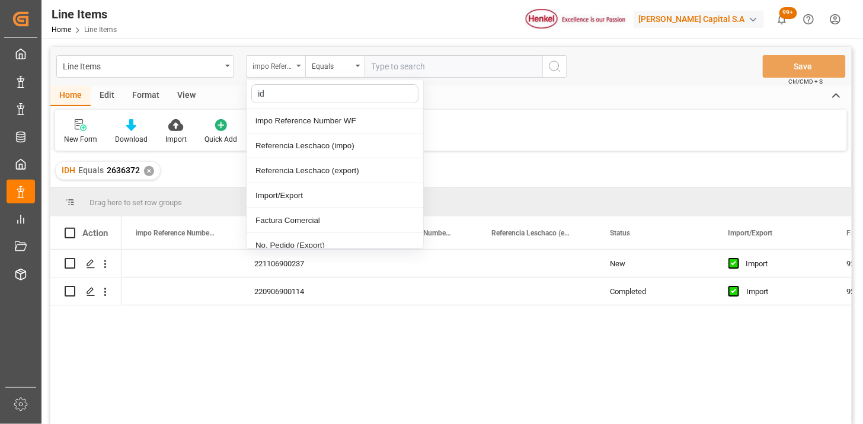
type input "idh"
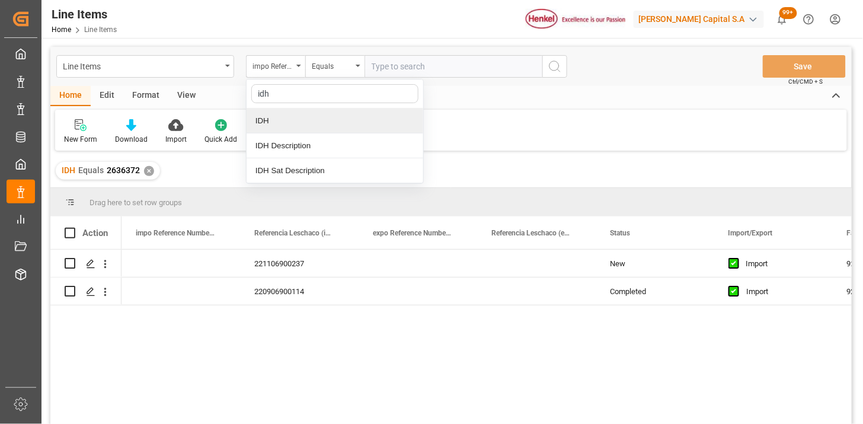
click at [283, 124] on div "IDH" at bounding box center [334, 120] width 177 height 25
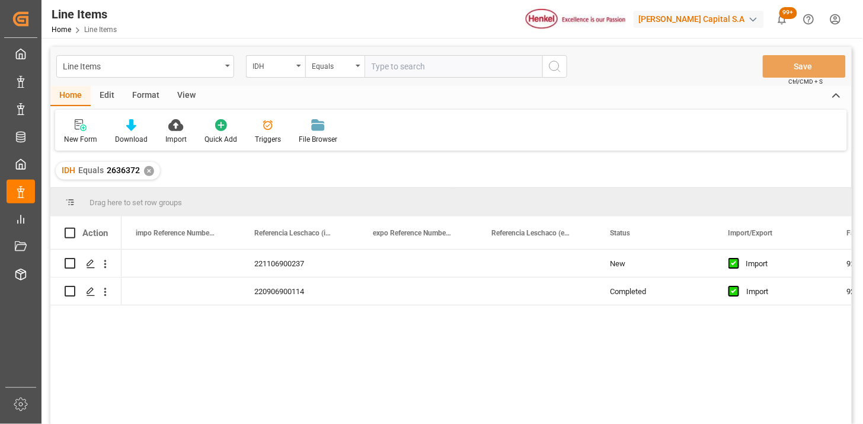
click at [389, 70] on input "text" at bounding box center [453, 66] width 178 height 23
paste input "2852952"
type input "2852952"
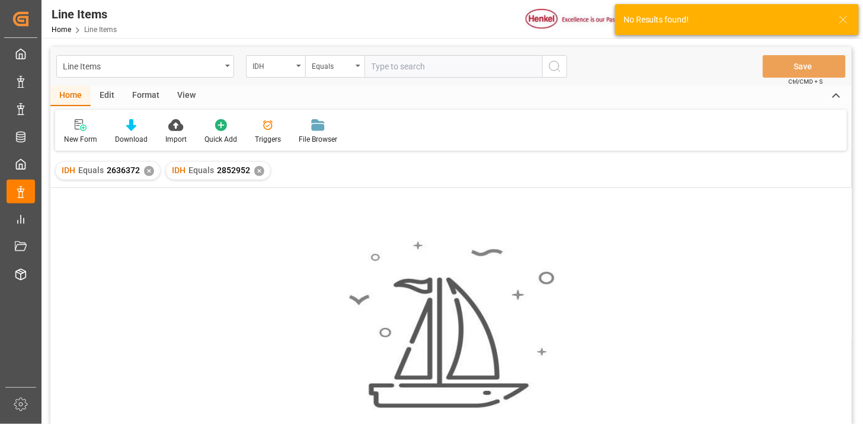
click at [145, 172] on div "✕" at bounding box center [149, 171] width 10 height 10
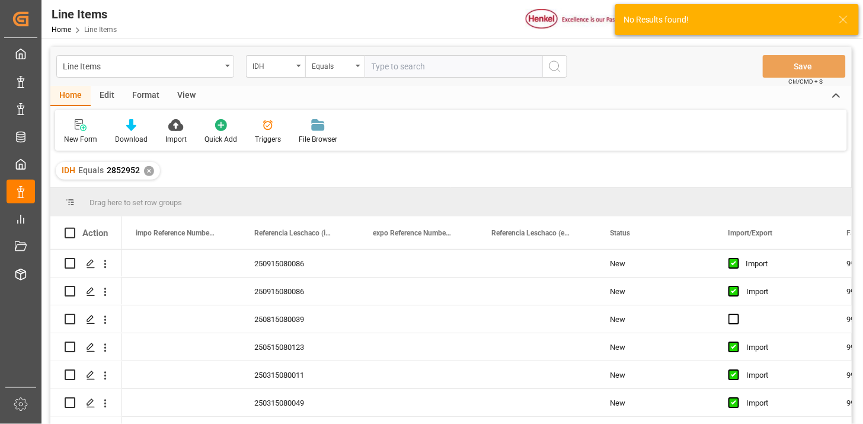
click at [181, 105] on div "View" at bounding box center [186, 96] width 36 height 20
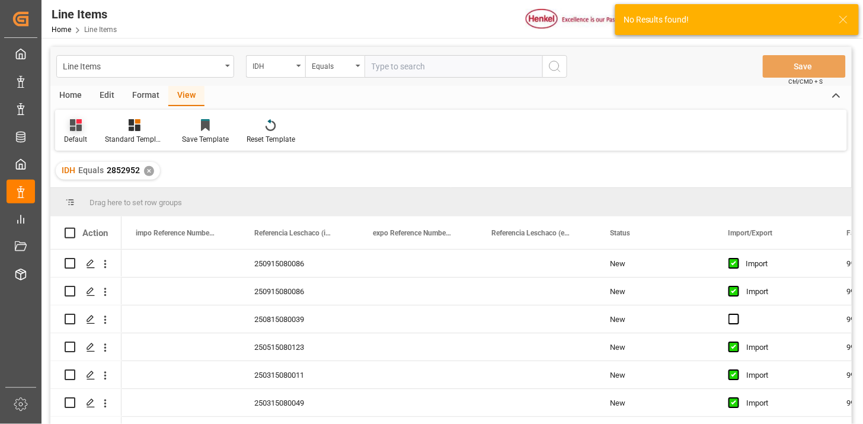
click at [77, 133] on div "Default" at bounding box center [75, 132] width 41 height 26
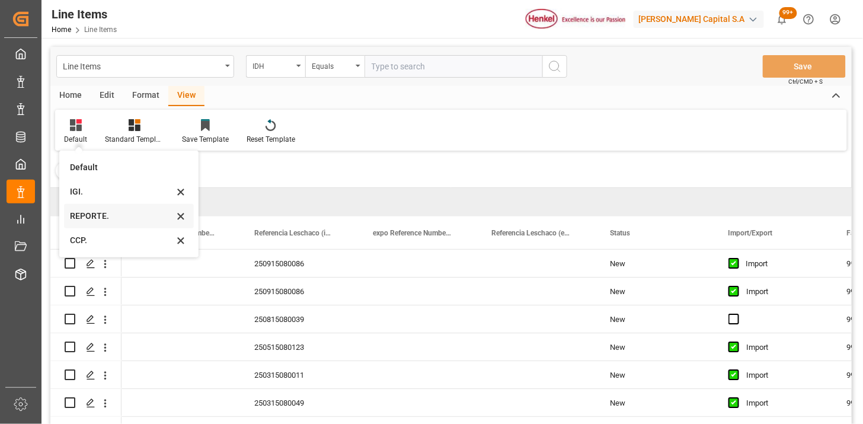
drag, startPoint x: 90, startPoint y: 214, endPoint x: 228, endPoint y: 135, distance: 159.3
click at [92, 212] on div "REPORTE." at bounding box center [122, 216] width 104 height 12
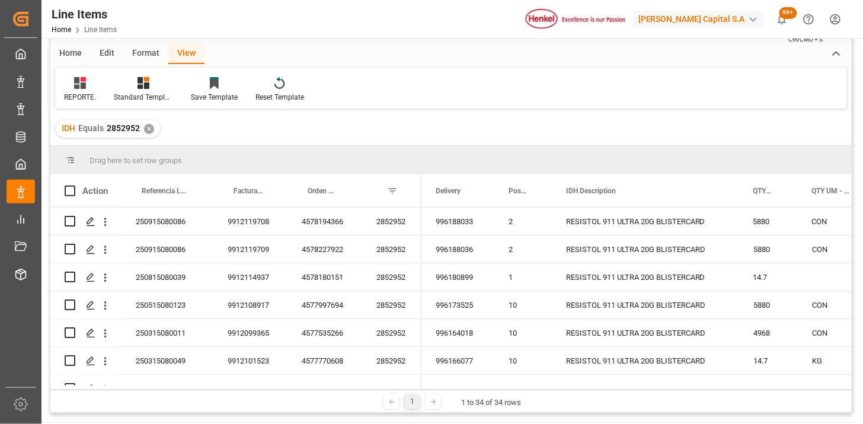
scroll to position [66, 0]
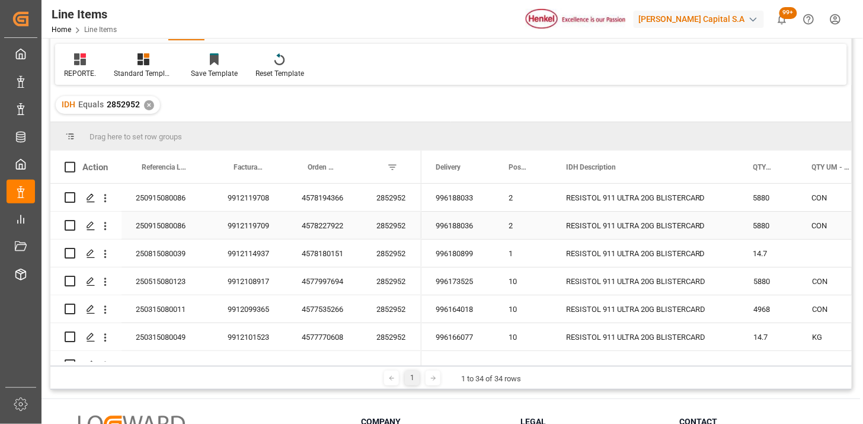
click at [188, 232] on div "250915080086" at bounding box center [167, 225] width 92 height 27
click at [180, 258] on div "250815080039" at bounding box center [167, 252] width 92 height 27
